Goal: Find specific page/section

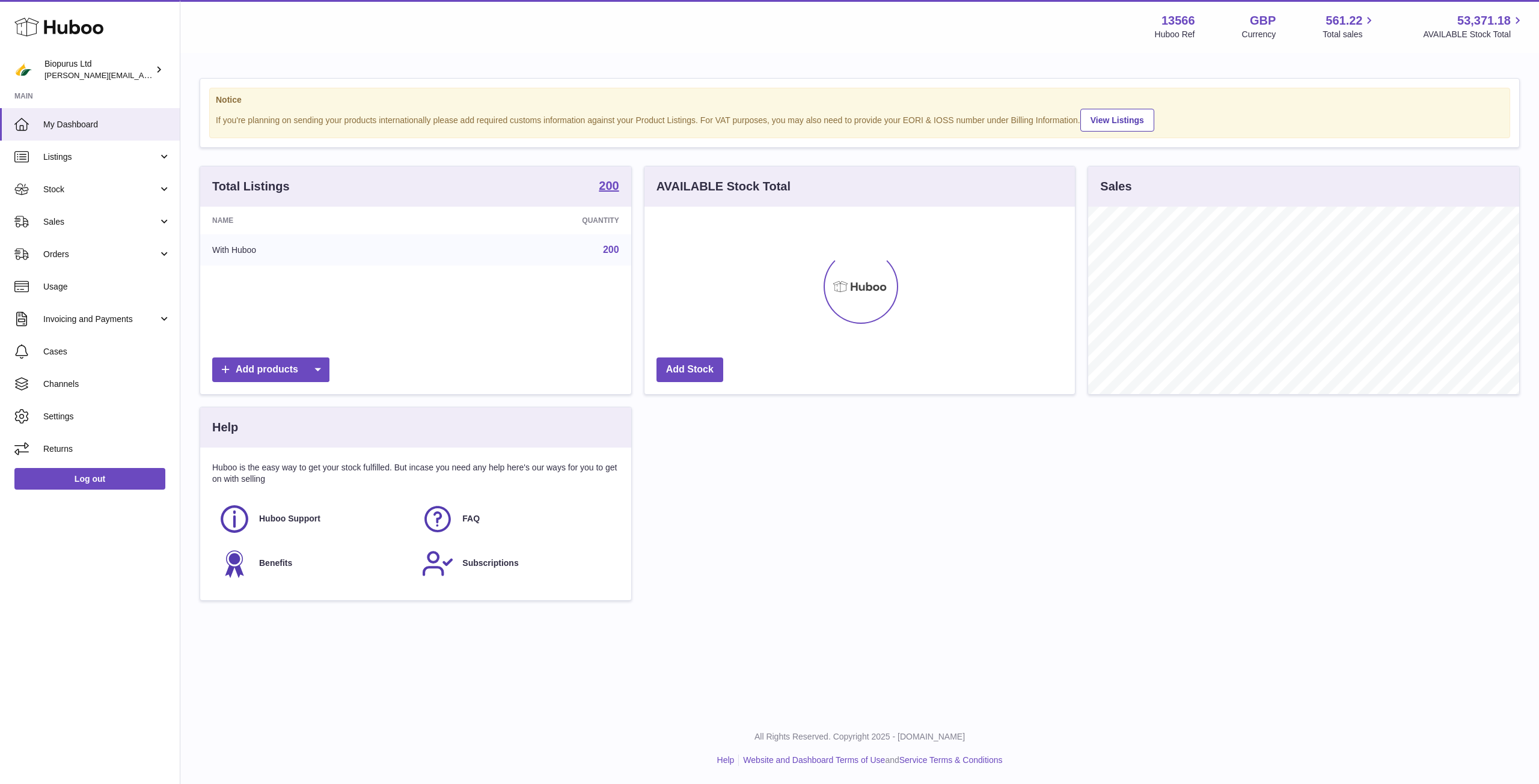
scroll to position [187, 431]
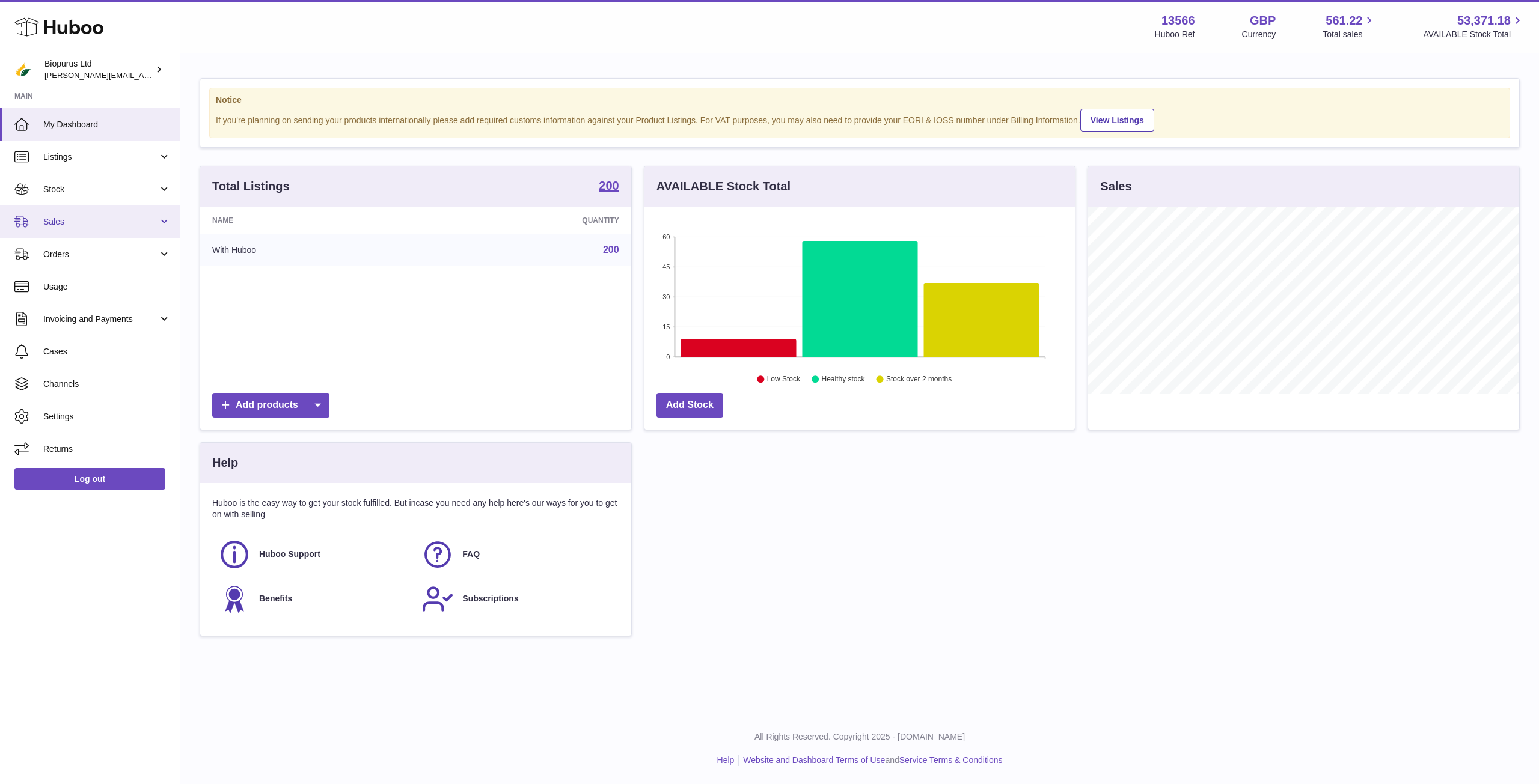
click at [101, 226] on span "Sales" at bounding box center [101, 222] width 115 height 11
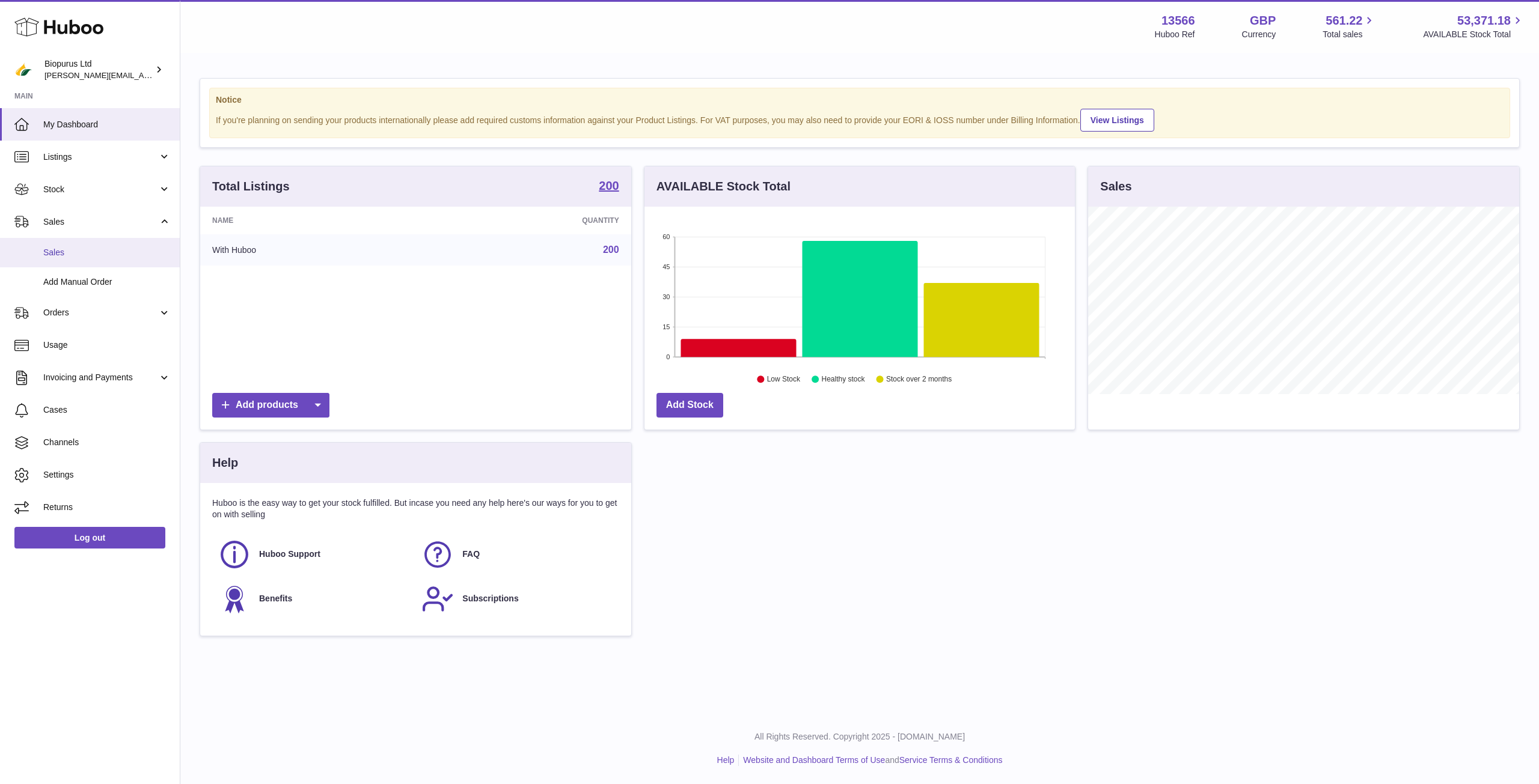
click at [137, 248] on span "Sales" at bounding box center [107, 252] width 127 height 11
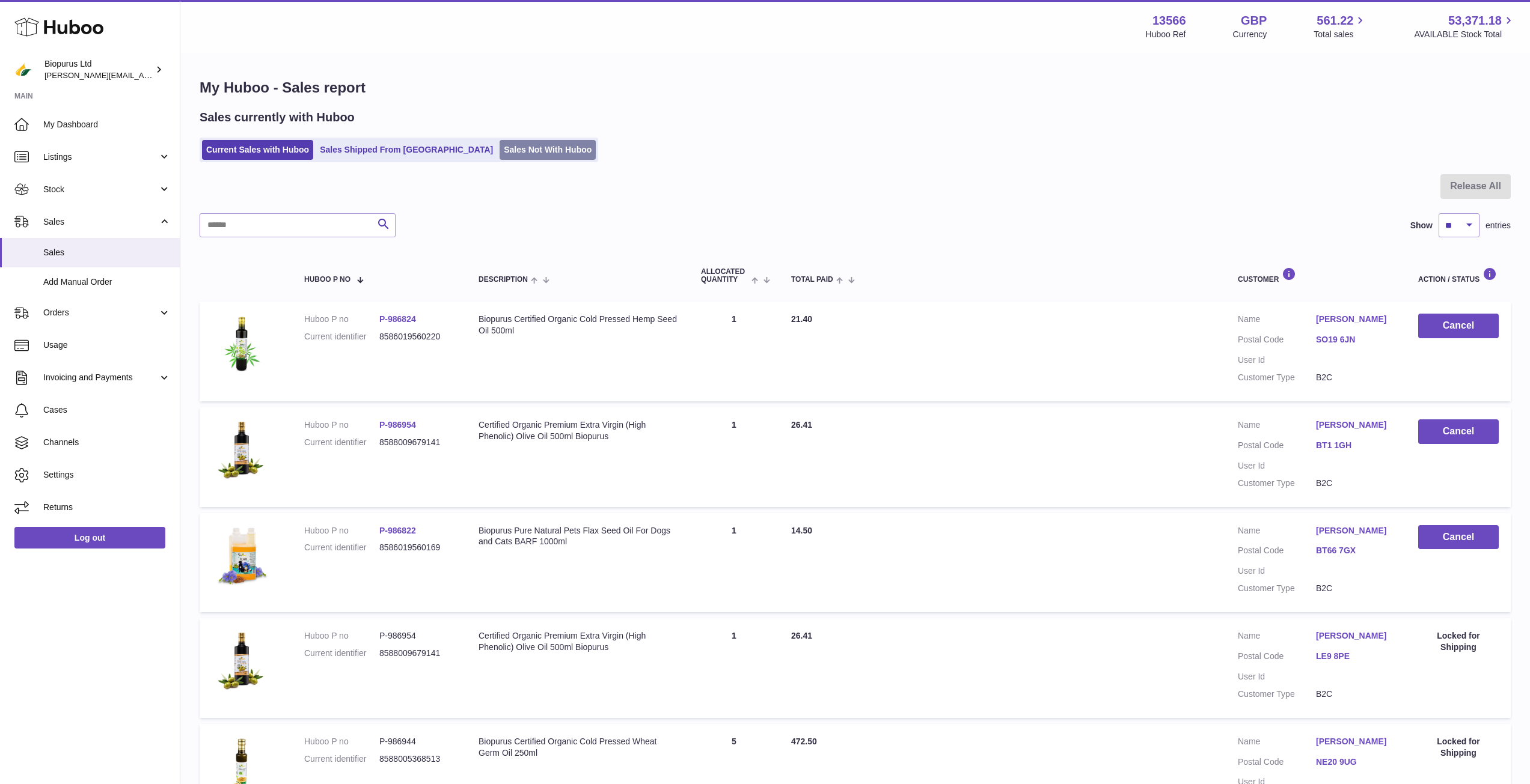
click at [500, 145] on link "Sales Not With Huboo" at bounding box center [548, 150] width 96 height 20
